Goal: Task Accomplishment & Management: Complete application form

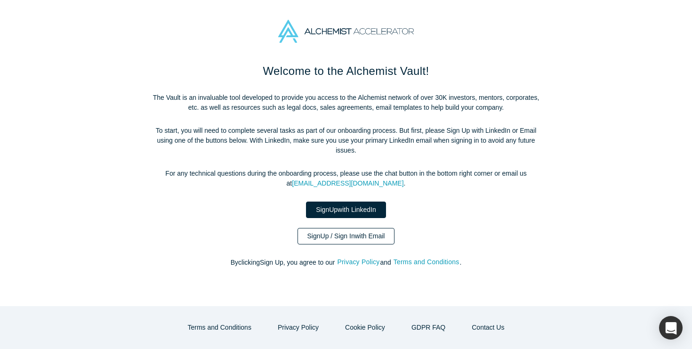
click at [314, 241] on link "Sign Up / Sign In with Email" at bounding box center [345, 236] width 97 height 16
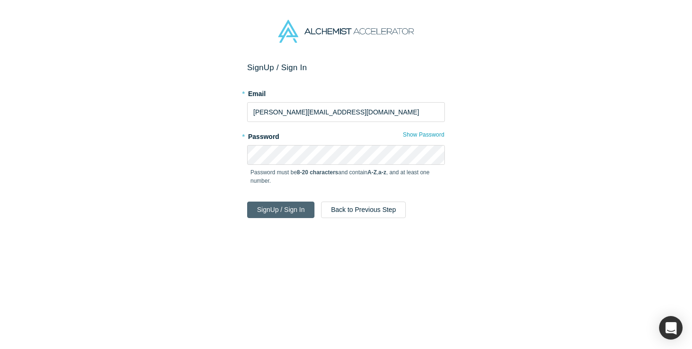
click at [290, 208] on button "Sign Up / Sign In" at bounding box center [280, 209] width 67 height 16
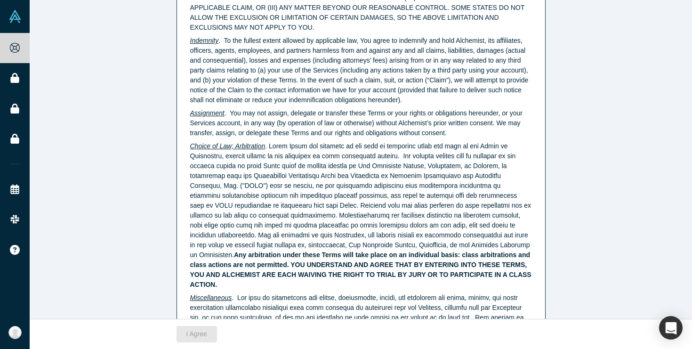
scroll to position [2404, 0]
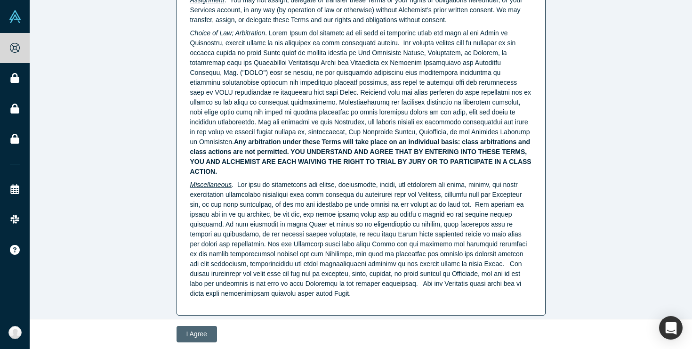
click at [192, 337] on button "I Agree" at bounding box center [196, 334] width 40 height 16
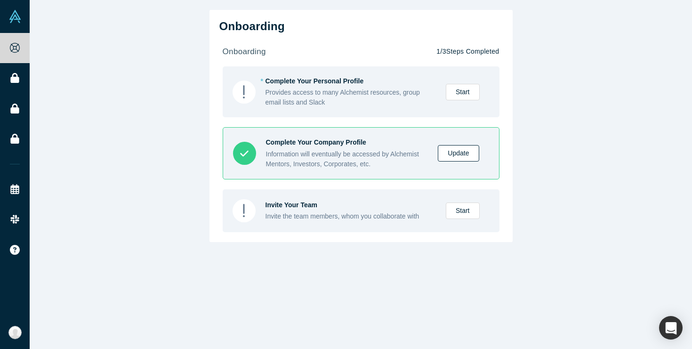
click at [465, 151] on link "Update" at bounding box center [458, 153] width 41 height 16
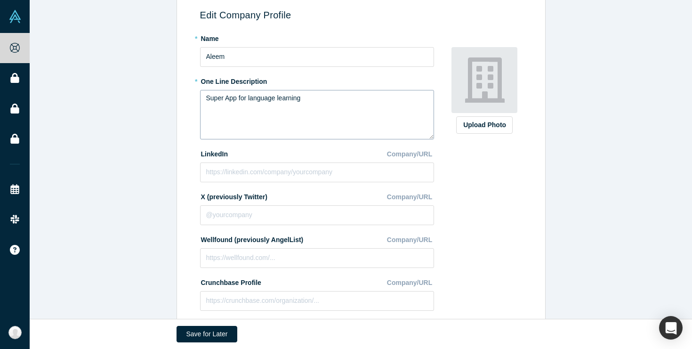
scroll to position [178, 0]
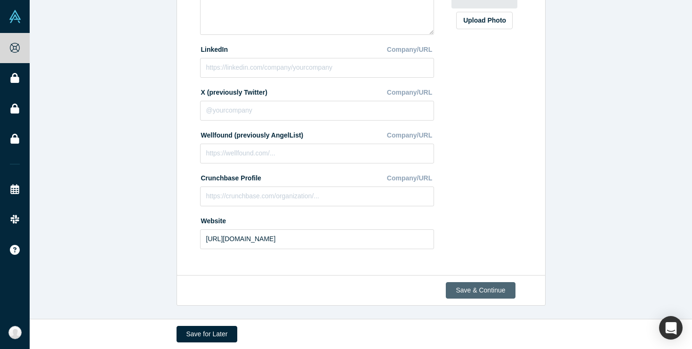
click at [461, 292] on button "Save & Continue" at bounding box center [480, 290] width 69 height 16
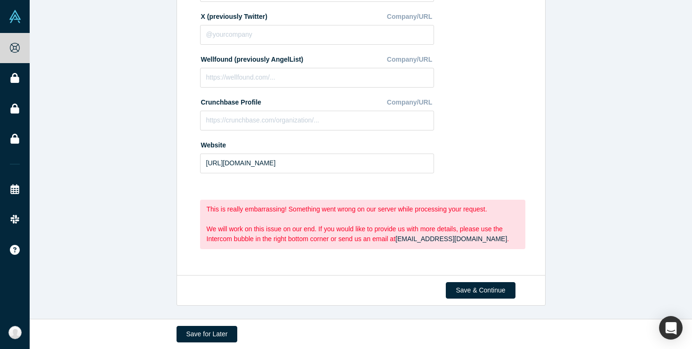
scroll to position [0, 0]
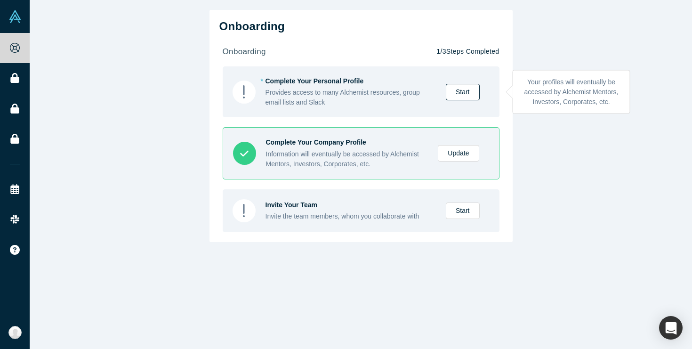
click at [460, 90] on link "Start" at bounding box center [463, 92] width 34 height 16
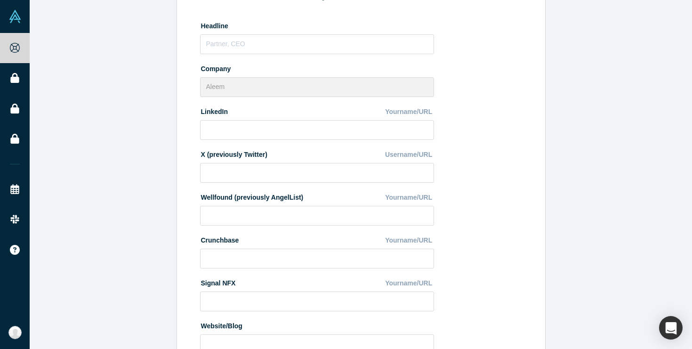
scroll to position [219, 0]
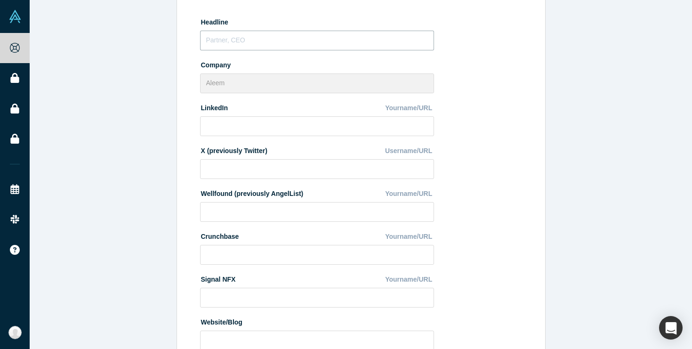
click at [341, 43] on input "text" at bounding box center [317, 41] width 234 height 20
type input "CTO"
click at [328, 125] on input at bounding box center [317, 126] width 234 height 20
paste input "[URL][DOMAIN_NAME]"
type input "[URL][DOMAIN_NAME]"
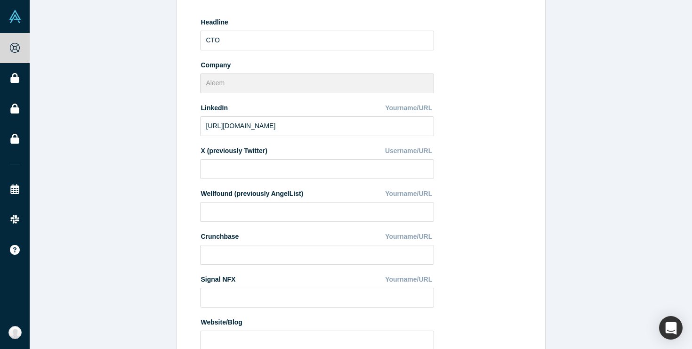
click at [272, 179] on div "* First Name Temirlan First Name cannot contain emoticons or non-english charac…" at bounding box center [322, 121] width 244 height 472
click at [260, 167] on input at bounding box center [317, 169] width 234 height 20
paste input "[URL][DOMAIN_NAME]"
type input "[URL][DOMAIN_NAME]"
click at [299, 247] on input at bounding box center [317, 255] width 234 height 20
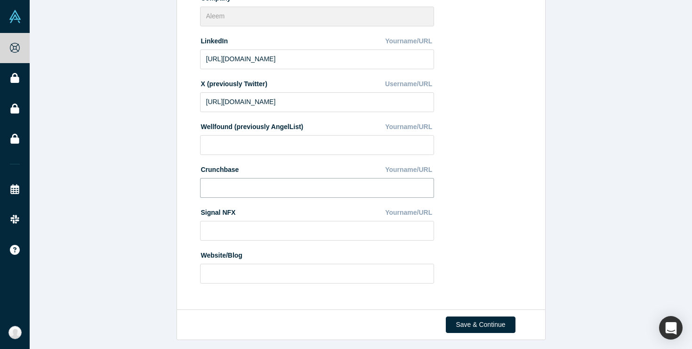
scroll to position [290, 0]
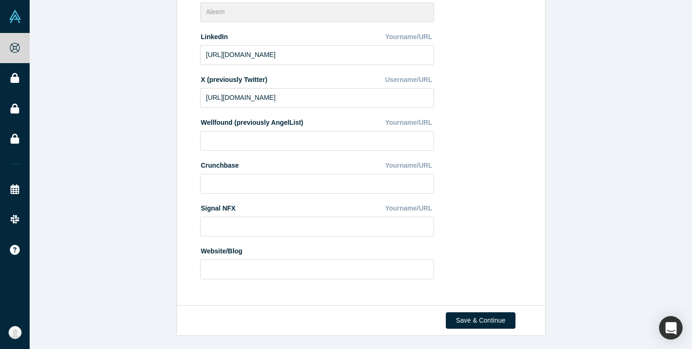
click at [204, 240] on div "* First Name Temirlan First Name cannot contain emoticons or non-english charac…" at bounding box center [322, 50] width 244 height 472
click at [222, 258] on div "Website/Blog" at bounding box center [317, 251] width 234 height 16
click at [222, 261] on input at bounding box center [317, 269] width 234 height 20
click at [506, 326] on button "Save & Continue" at bounding box center [480, 320] width 69 height 16
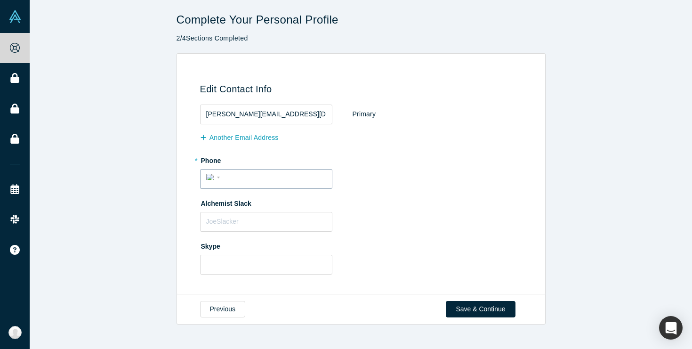
click at [285, 187] on div "International [GEOGRAPHIC_DATA] [GEOGRAPHIC_DATA] [GEOGRAPHIC_DATA] [GEOGRAPHIC…" at bounding box center [266, 179] width 132 height 20
click at [278, 179] on input "tel" at bounding box center [274, 177] width 103 height 14
click at [229, 175] on input "[PHONE_NUMBER]" at bounding box center [274, 177] width 103 height 14
click at [216, 179] on div "International [GEOGRAPHIC_DATA] [GEOGRAPHIC_DATA] [GEOGRAPHIC_DATA] [GEOGRAPHIC…" at bounding box center [214, 177] width 17 height 14
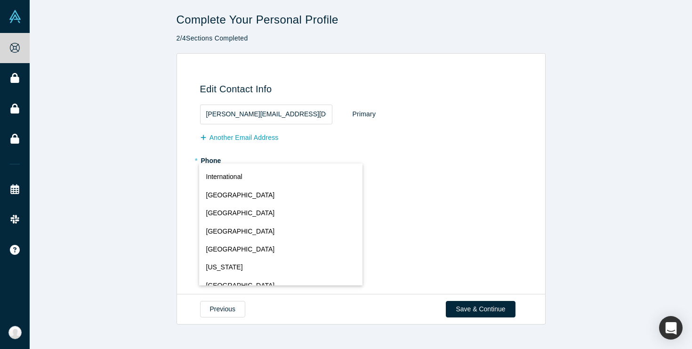
scroll to position [4163, 0]
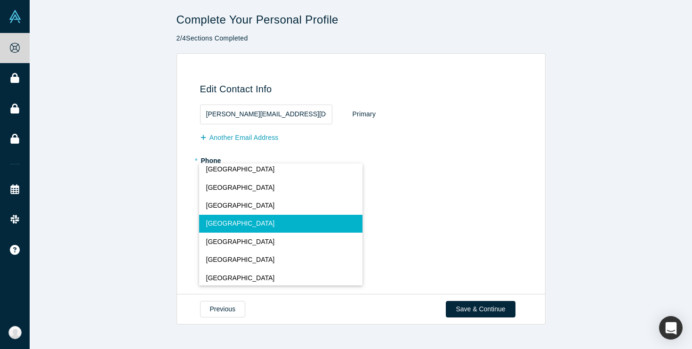
click at [257, 224] on button "[GEOGRAPHIC_DATA]" at bounding box center [280, 224] width 163 height 18
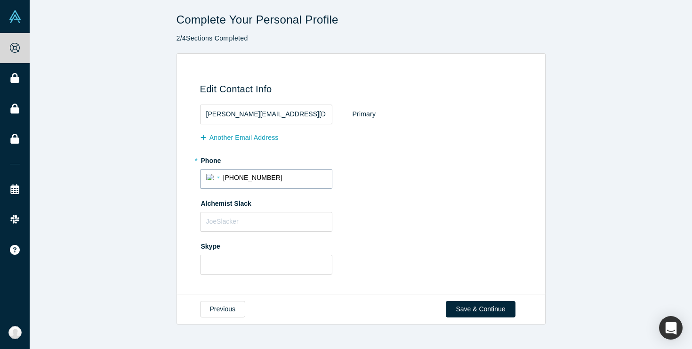
click at [228, 179] on input "[PHONE_NUMBER]" at bounding box center [274, 177] width 103 height 14
type input "[PHONE_NUMBER]"
click at [227, 197] on label "Alchemist Slack" at bounding box center [362, 201] width 325 height 13
click at [224, 178] on input "[PHONE_NUMBER]" at bounding box center [274, 177] width 103 height 14
click at [239, 175] on input "[PHONE_NUMBER]" at bounding box center [274, 177] width 103 height 14
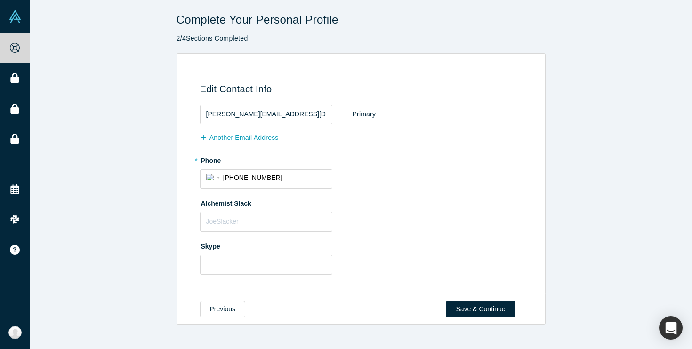
click at [249, 208] on label "Alchemist Slack" at bounding box center [362, 201] width 325 height 13
click at [249, 216] on input "text" at bounding box center [266, 222] width 132 height 20
click at [262, 241] on label "Skype" at bounding box center [362, 244] width 325 height 13
click at [470, 305] on button "Save & Continue" at bounding box center [480, 309] width 69 height 16
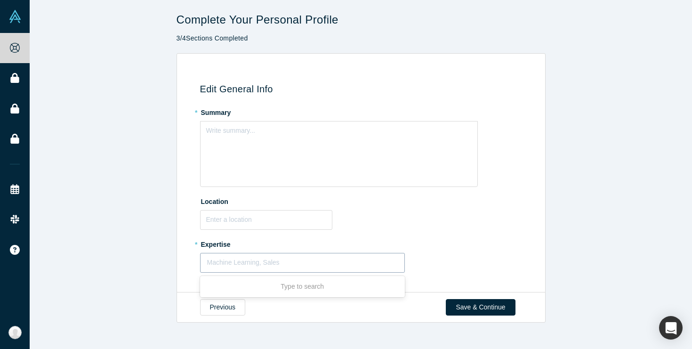
click at [329, 260] on div at bounding box center [302, 263] width 191 height 12
type input "C"
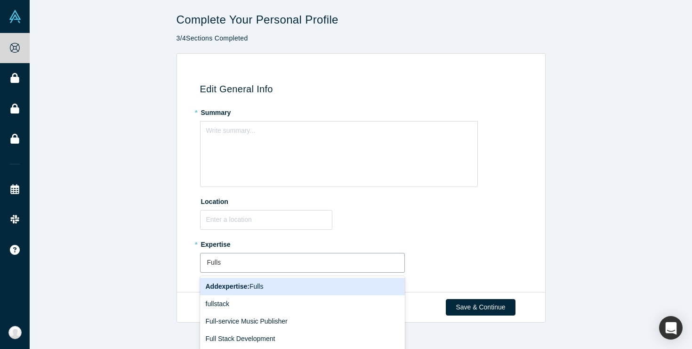
type input "Fullst"
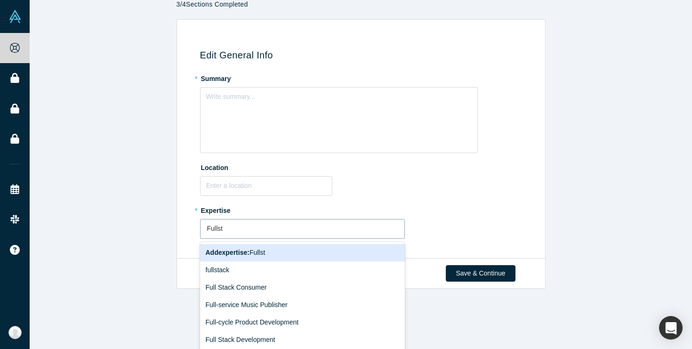
scroll to position [35, 0]
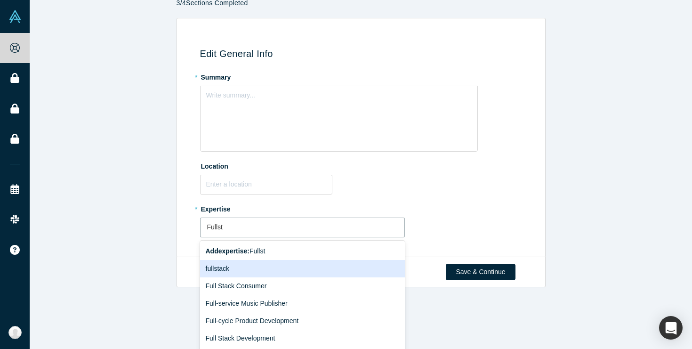
click at [324, 270] on div "fullstack" at bounding box center [302, 268] width 205 height 17
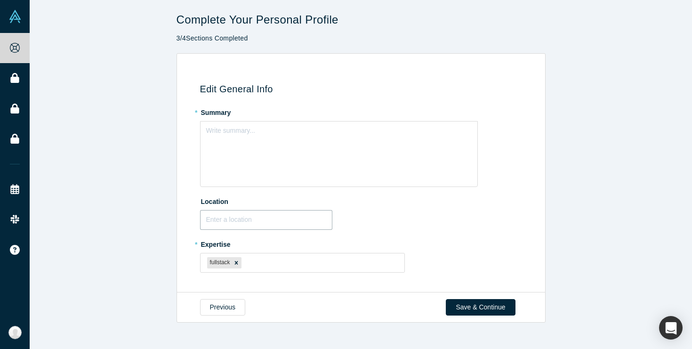
click at [292, 222] on input "text" at bounding box center [266, 220] width 132 height 20
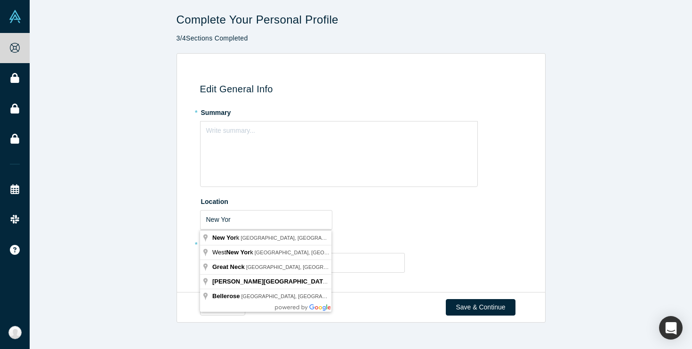
type input "[US_STATE], [GEOGRAPHIC_DATA], [GEOGRAPHIC_DATA]"
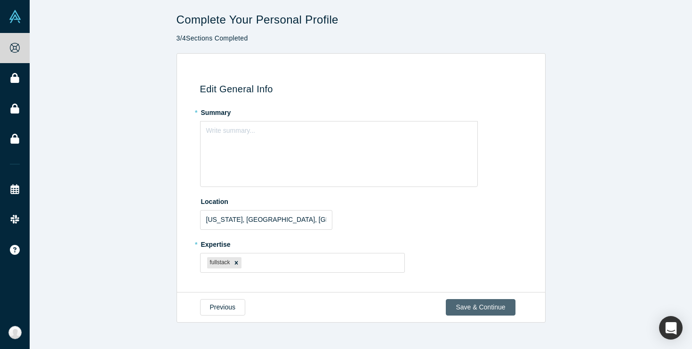
click at [488, 310] on button "Save & Continue" at bounding box center [480, 307] width 69 height 16
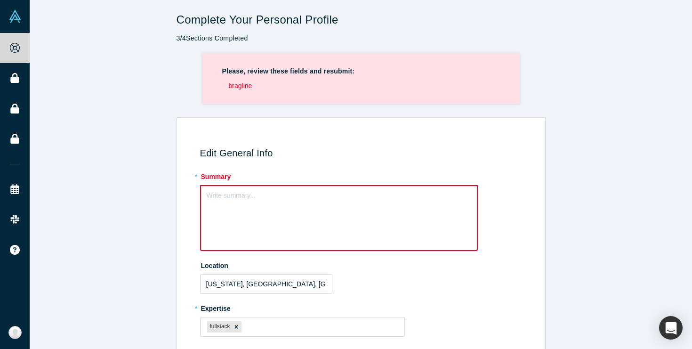
click at [406, 239] on div "Write summary..." at bounding box center [339, 218] width 278 height 66
click at [382, 224] on div "Write summary..." at bounding box center [339, 218] width 278 height 66
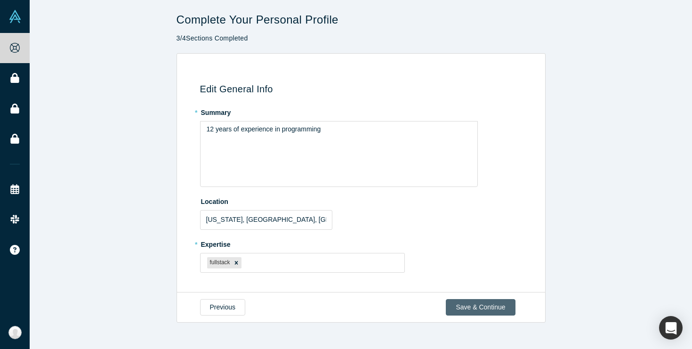
click at [477, 308] on button "Save & Continue" at bounding box center [480, 307] width 69 height 16
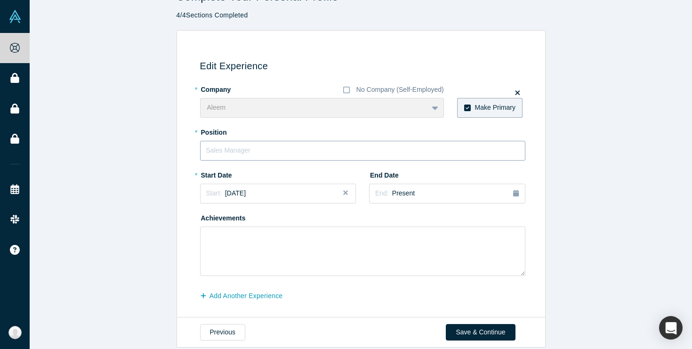
scroll to position [35, 0]
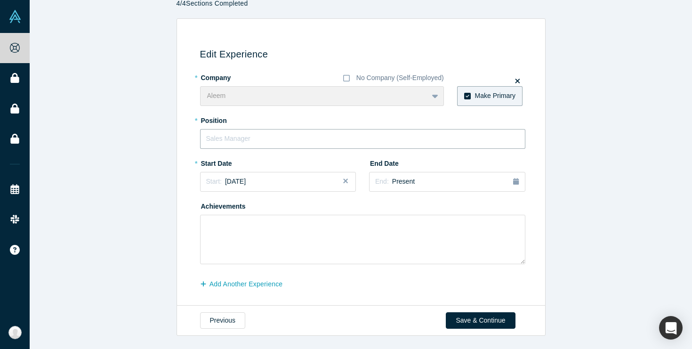
click at [346, 136] on input "text" at bounding box center [362, 139] width 325 height 20
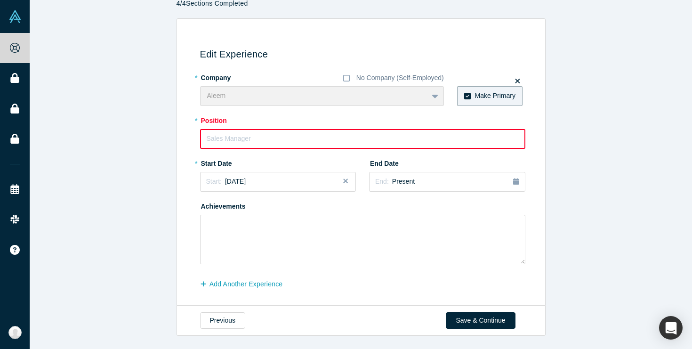
click at [346, 157] on div "* Start Date Start: [DATE]" at bounding box center [278, 173] width 156 height 36
click at [555, 207] on div "Edit Experience * Company No Company (Self-Employed) Aleem To pick up a draggab…" at bounding box center [361, 162] width 662 height 288
click at [457, 317] on button "Save & Continue" at bounding box center [480, 320] width 69 height 16
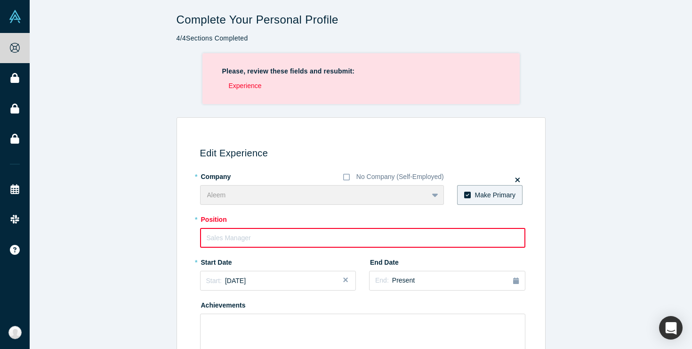
click at [381, 231] on input "text" at bounding box center [362, 238] width 325 height 20
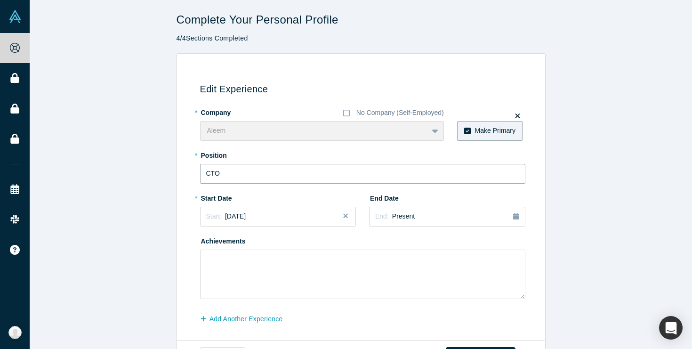
type input "CTO"
click at [273, 265] on div "Mar" at bounding box center [283, 262] width 30 height 10
click at [313, 218] on div "Start: [DATE]" at bounding box center [278, 216] width 144 height 10
click at [292, 261] on div "Mar" at bounding box center [283, 262] width 30 height 10
click at [301, 222] on button "Start: [DATE]" at bounding box center [278, 217] width 156 height 20
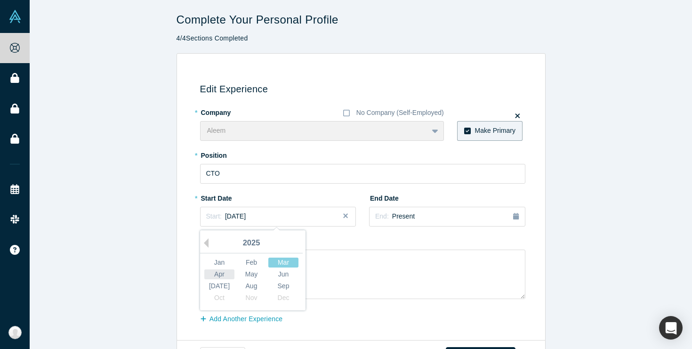
click at [219, 278] on div "Apr" at bounding box center [219, 274] width 30 height 10
click at [269, 211] on div "Start: [DATE]" at bounding box center [278, 216] width 144 height 10
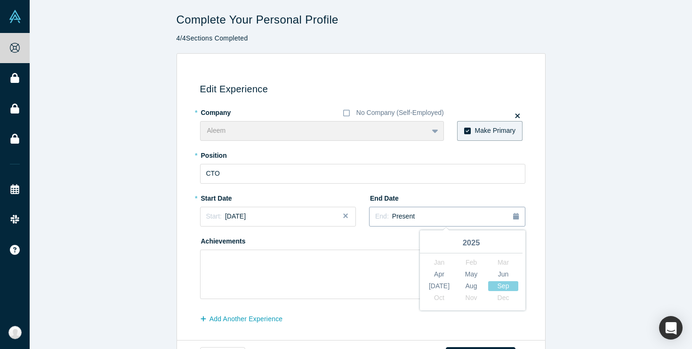
click at [410, 225] on button "End: Present" at bounding box center [447, 217] width 156 height 20
click at [357, 235] on div "Achievements" at bounding box center [362, 266] width 325 height 66
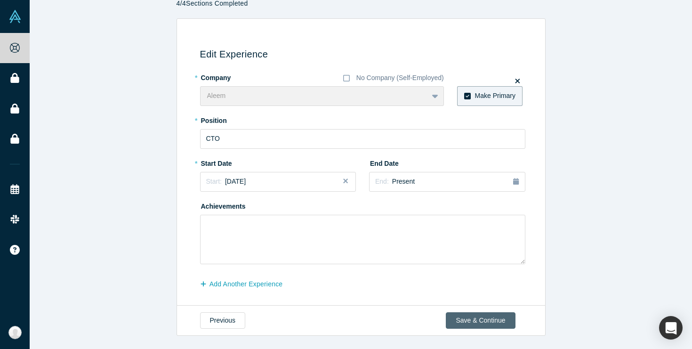
click at [476, 322] on button "Save & Continue" at bounding box center [480, 320] width 69 height 16
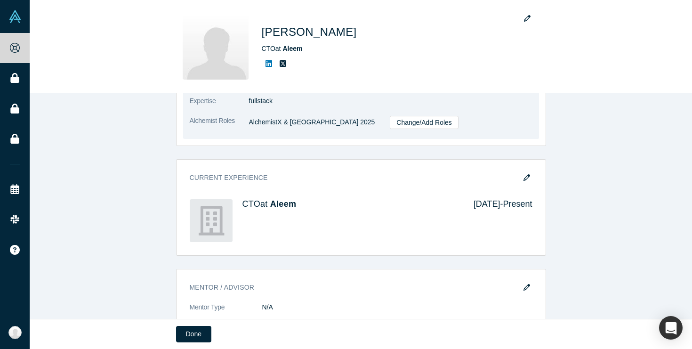
scroll to position [329, 0]
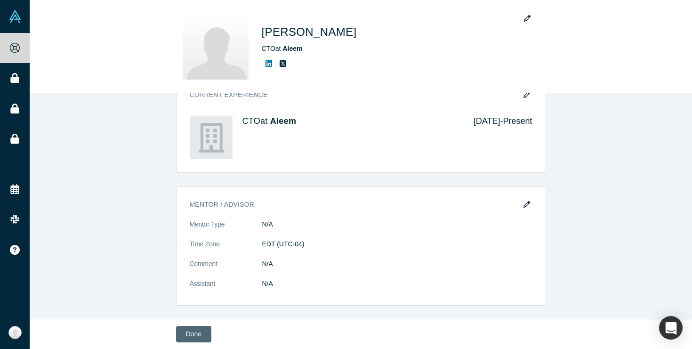
click at [196, 333] on button "Done" at bounding box center [193, 334] width 35 height 16
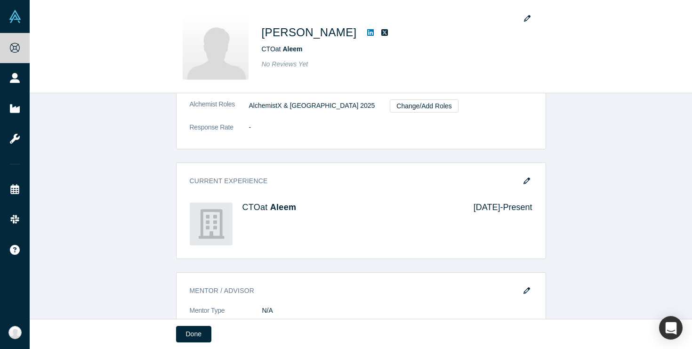
scroll to position [416, 0]
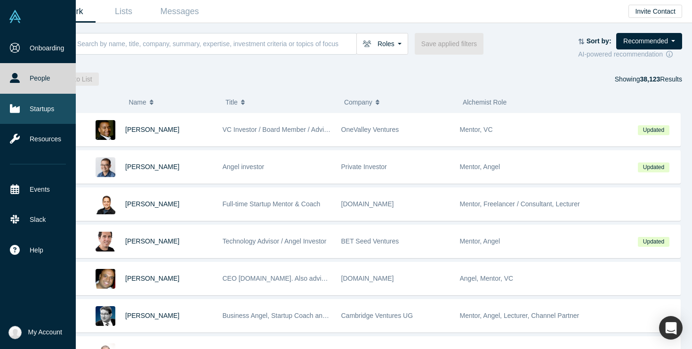
click at [27, 112] on link "Startups" at bounding box center [38, 109] width 76 height 30
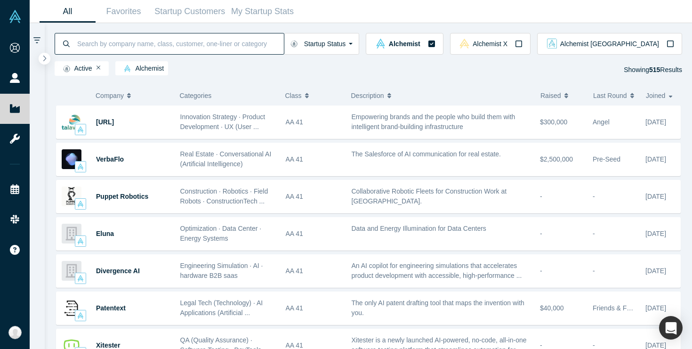
click at [257, 40] on input at bounding box center [180, 43] width 208 height 22
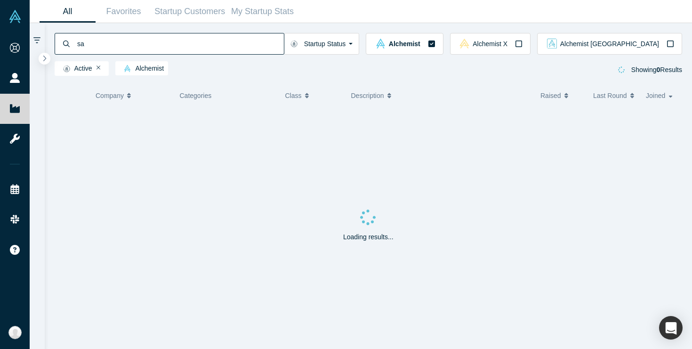
type input "sat"
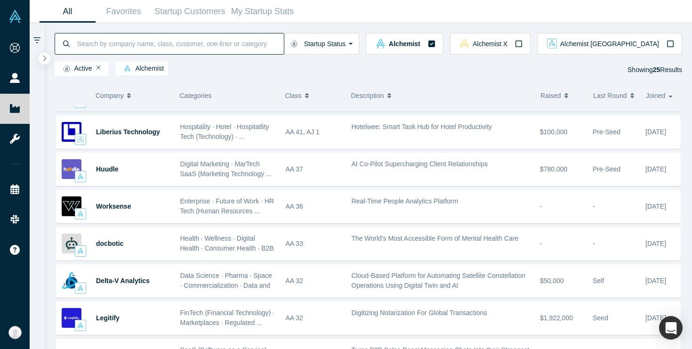
scroll to position [99, 0]
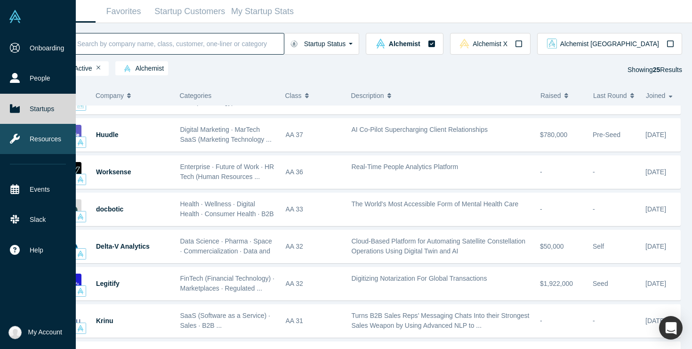
click at [14, 146] on link "Resources" at bounding box center [38, 139] width 76 height 30
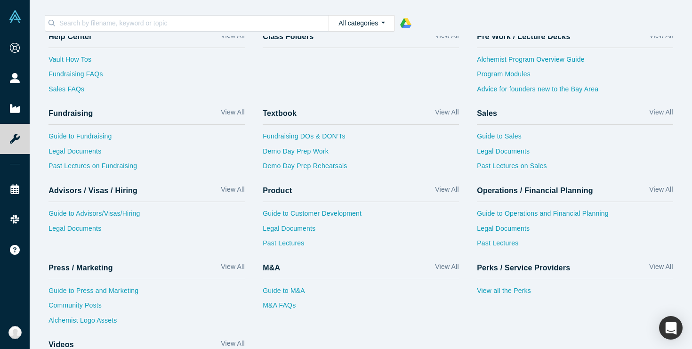
scroll to position [16, 0]
click at [529, 292] on link "View all the Perks" at bounding box center [575, 292] width 196 height 15
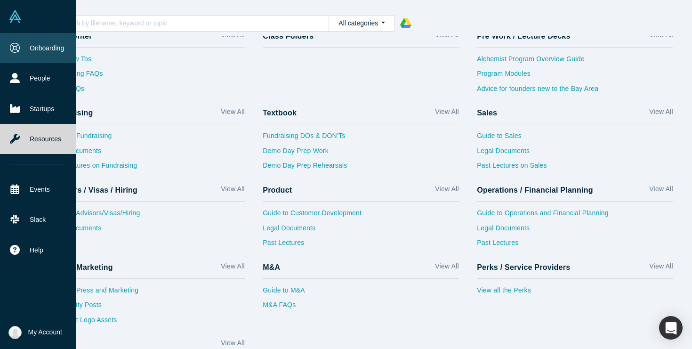
click at [46, 45] on link "Onboarding" at bounding box center [38, 48] width 76 height 30
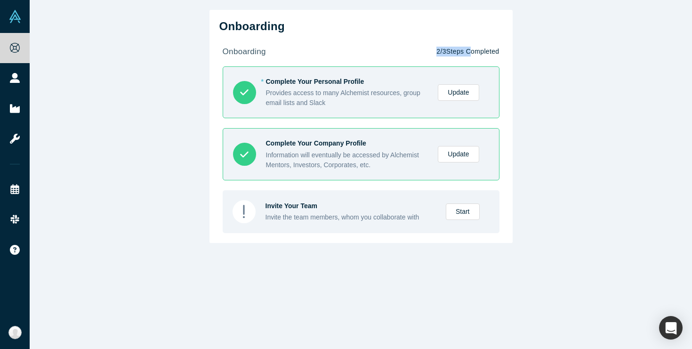
drag, startPoint x: 434, startPoint y: 50, endPoint x: 468, endPoint y: 54, distance: 34.5
click at [468, 54] on p "2 / 3 Steps Completed" at bounding box center [467, 52] width 63 height 10
click at [529, 201] on div "Onboarding onboarding 2 / 3 Steps Completed * Complete Your Personal Profile Pr…" at bounding box center [361, 174] width 662 height 349
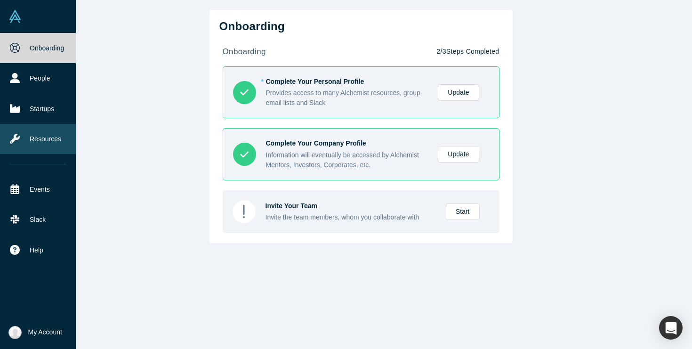
click at [20, 140] on link "Resources" at bounding box center [38, 139] width 76 height 30
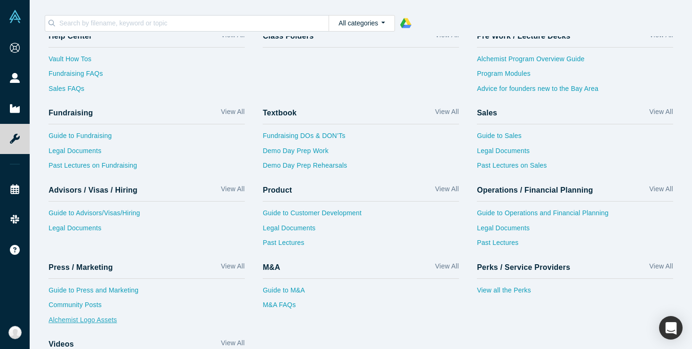
scroll to position [36, 0]
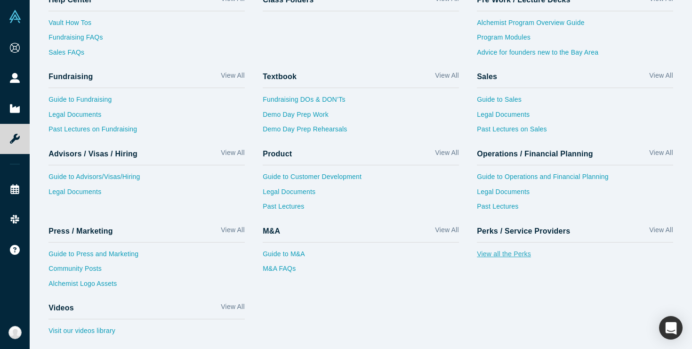
click at [497, 255] on link "View all the Perks" at bounding box center [575, 256] width 196 height 15
